Goal: Navigation & Orientation: Find specific page/section

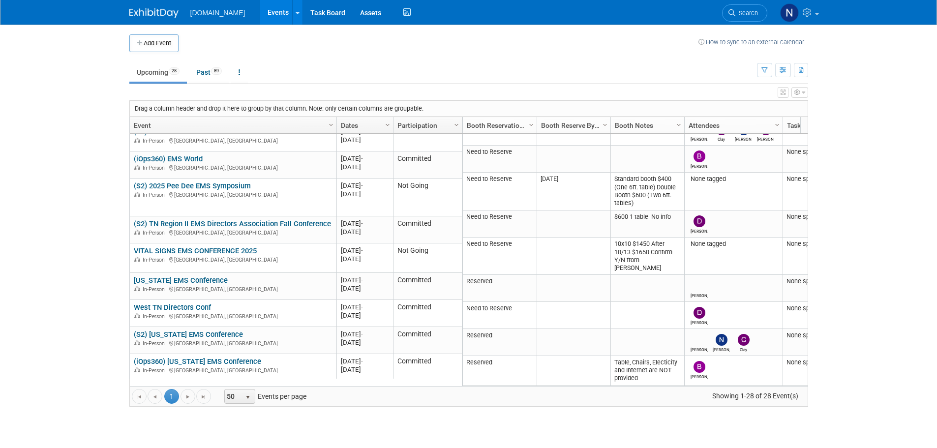
scroll to position [314, 0]
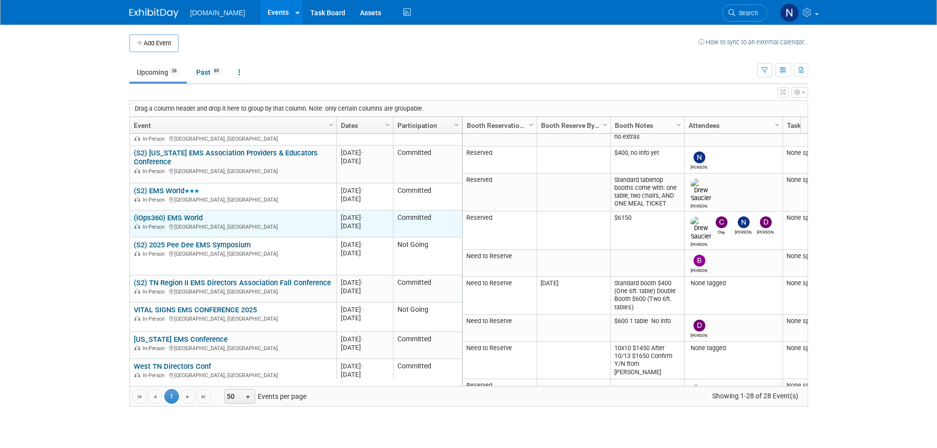
click at [187, 214] on link "(iOps360) EMS World" at bounding box center [168, 217] width 69 height 9
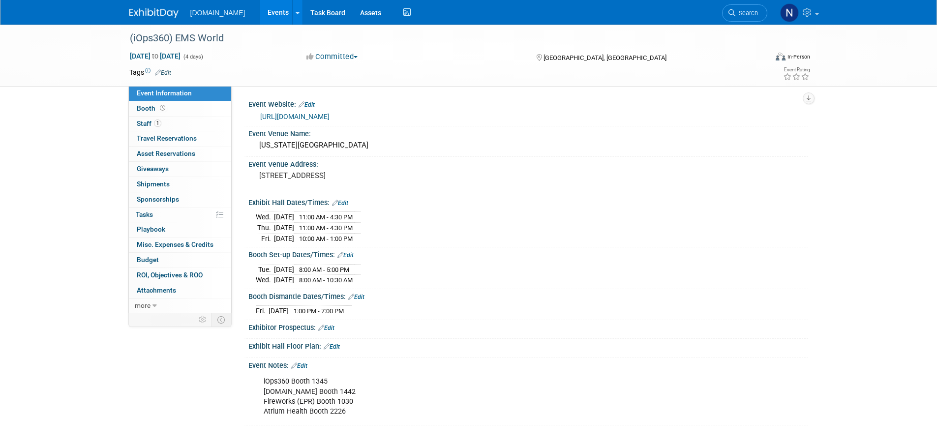
click at [189, 95] on span "Event Information" at bounding box center [164, 93] width 55 height 8
click at [187, 108] on link "Booth" at bounding box center [180, 108] width 102 height 15
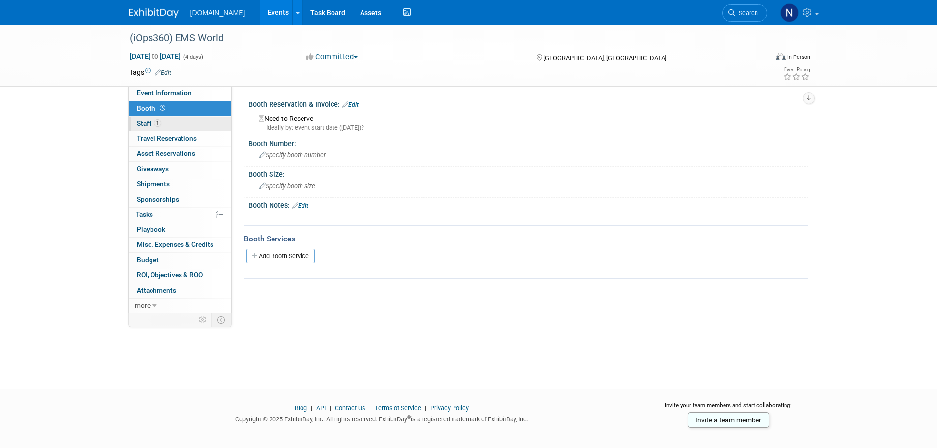
click at [183, 124] on link "1 Staff 1" at bounding box center [180, 124] width 102 height 15
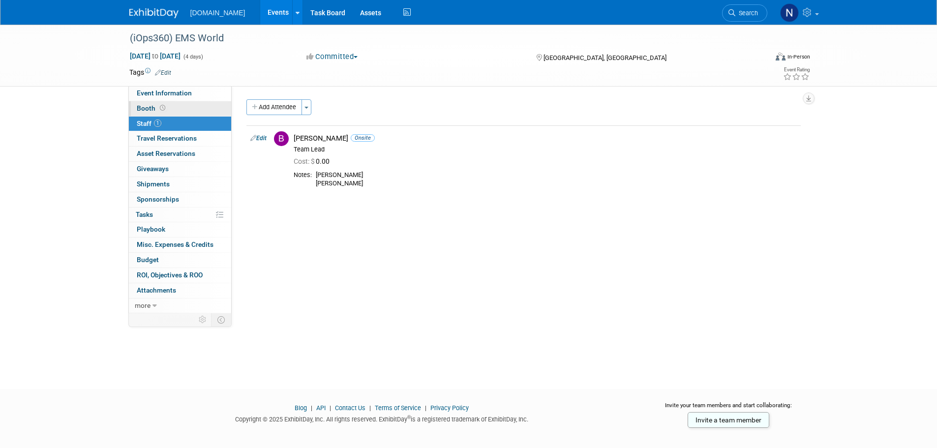
click at [194, 112] on link "Booth" at bounding box center [180, 108] width 102 height 15
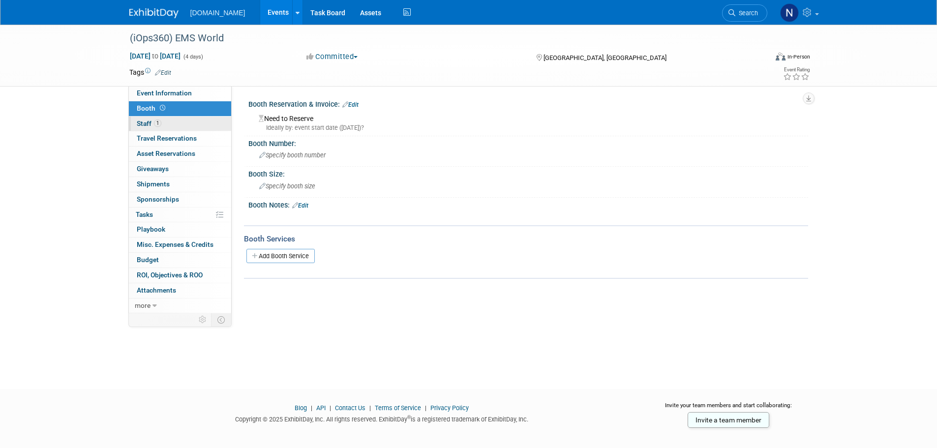
click at [186, 123] on link "1 Staff 1" at bounding box center [180, 124] width 102 height 15
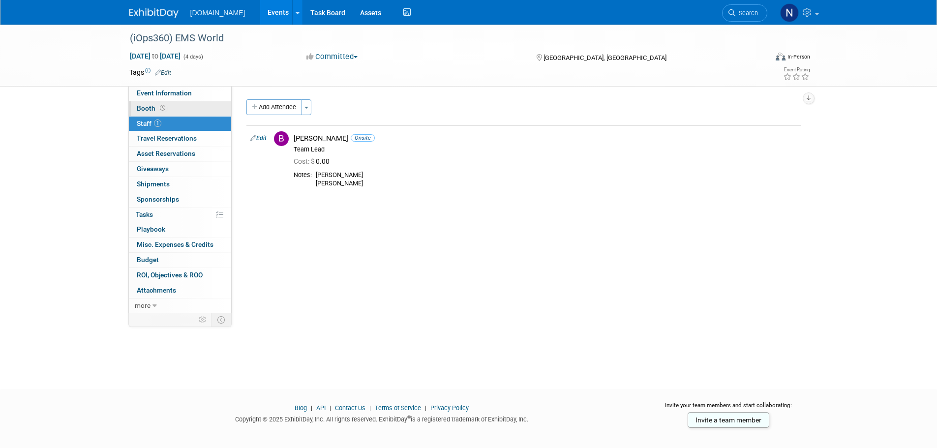
click at [168, 101] on link "Booth" at bounding box center [180, 108] width 102 height 15
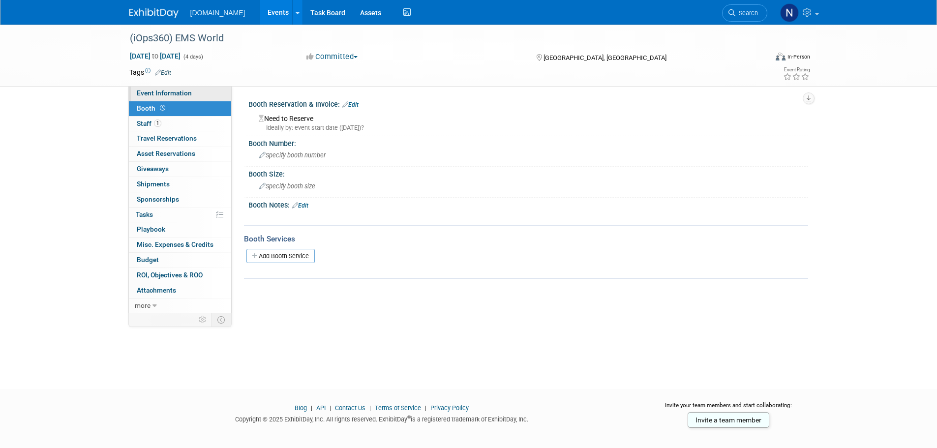
click at [177, 93] on span "Event Information" at bounding box center [164, 93] width 55 height 8
